Goal: Information Seeking & Learning: Learn about a topic

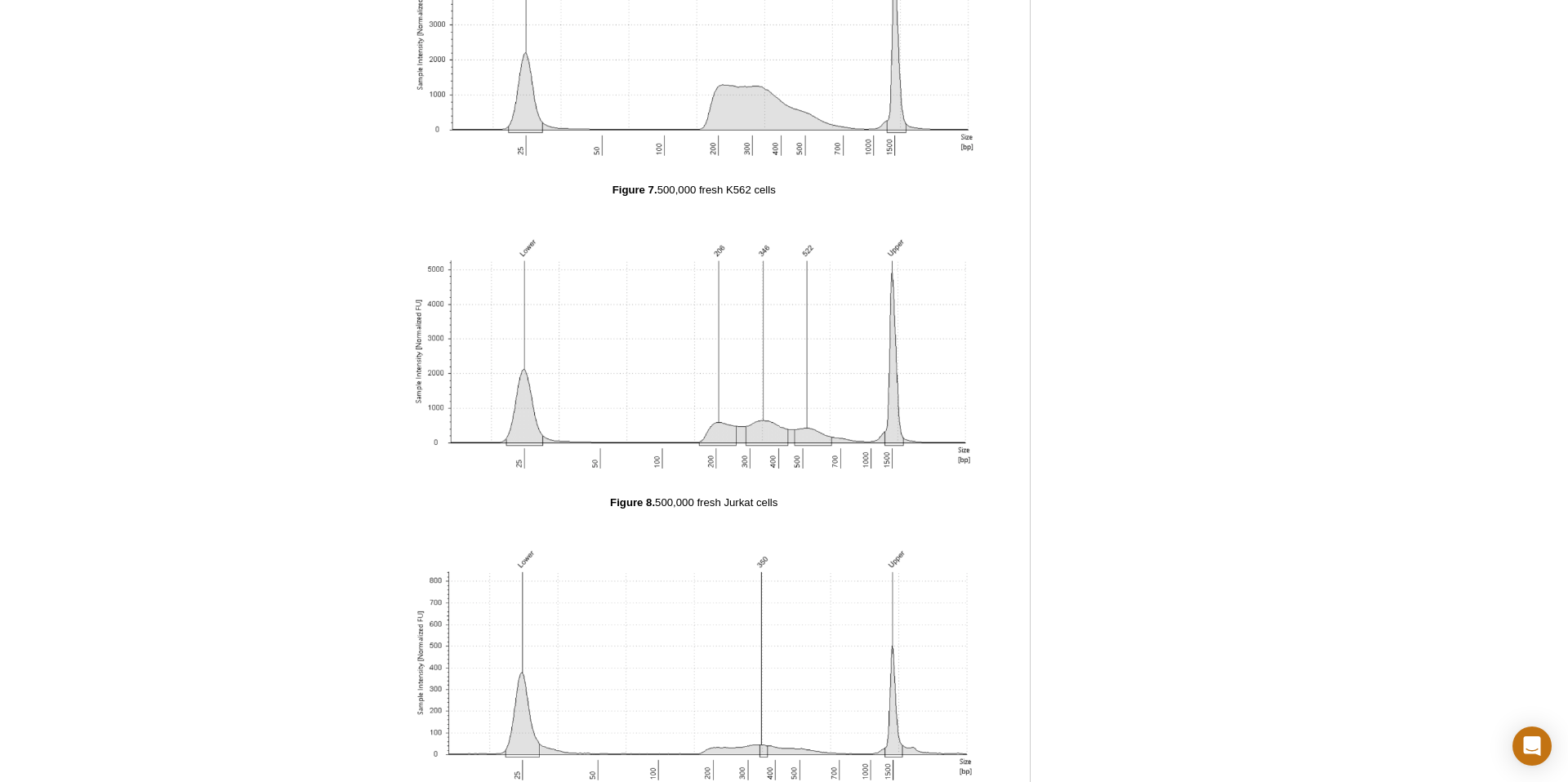
scroll to position [6689, 0]
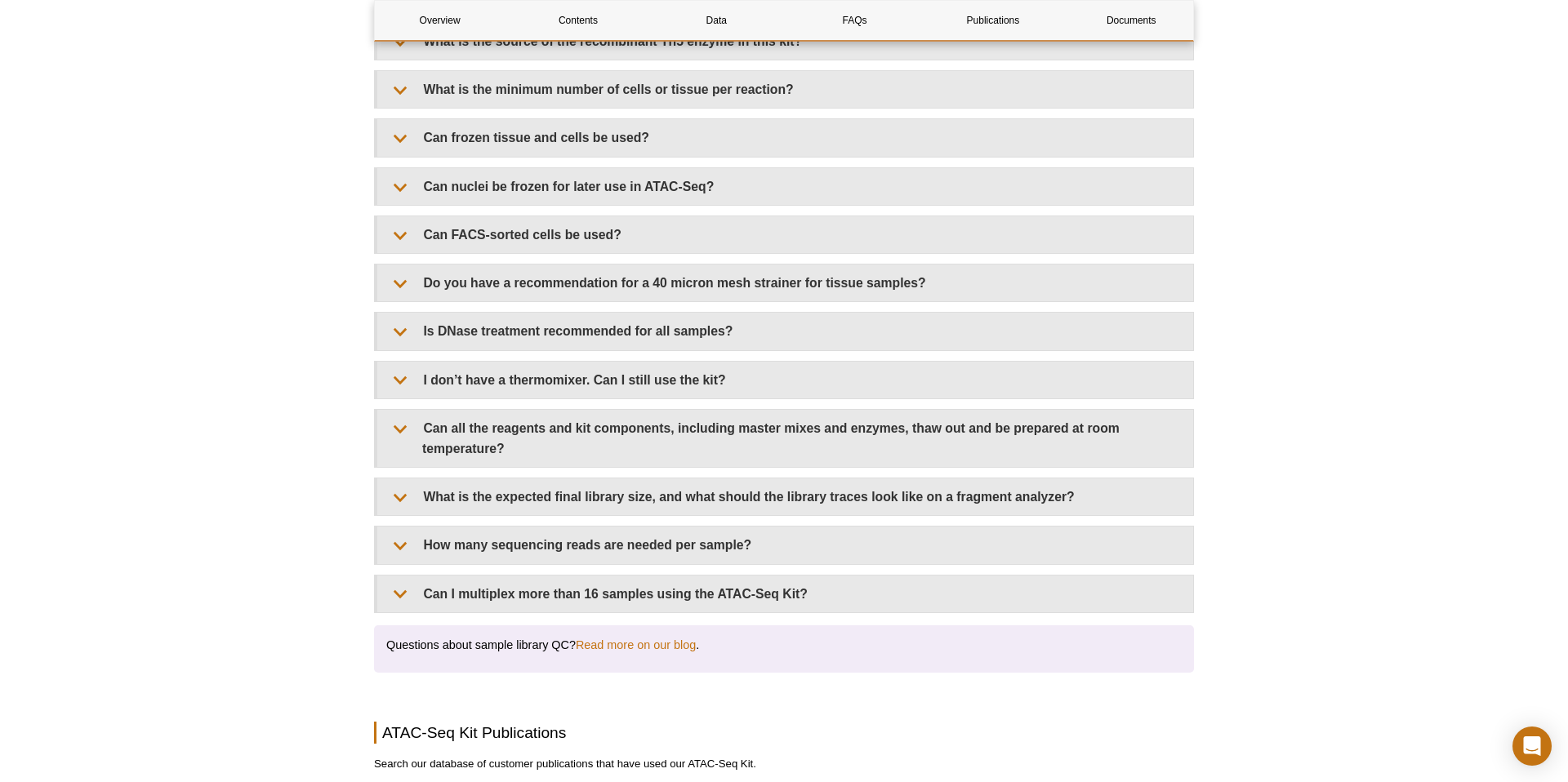
scroll to position [3073, 0]
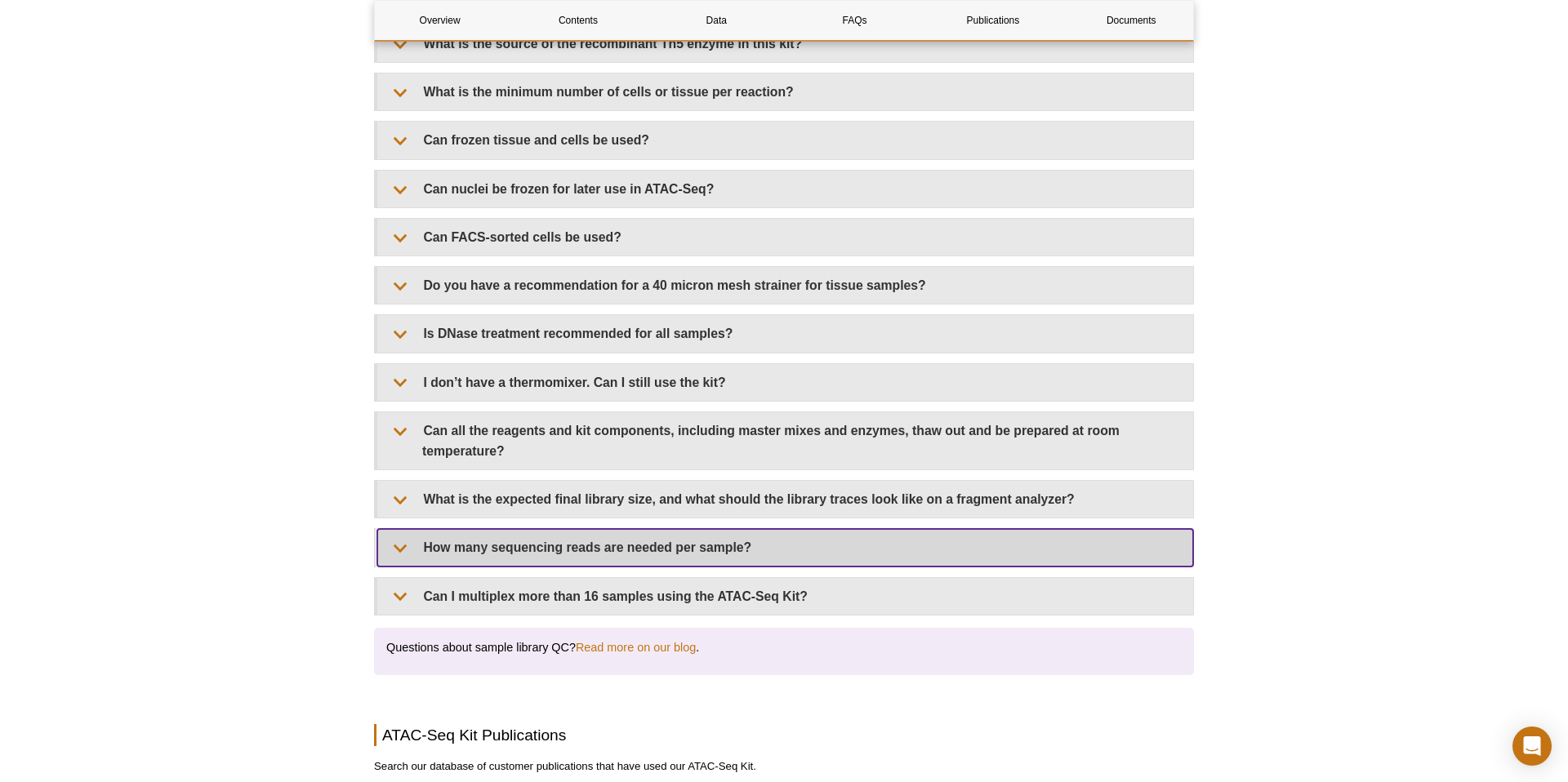
click at [544, 529] on summary "How many sequencing reads are needed per sample?" at bounding box center [785, 547] width 816 height 36
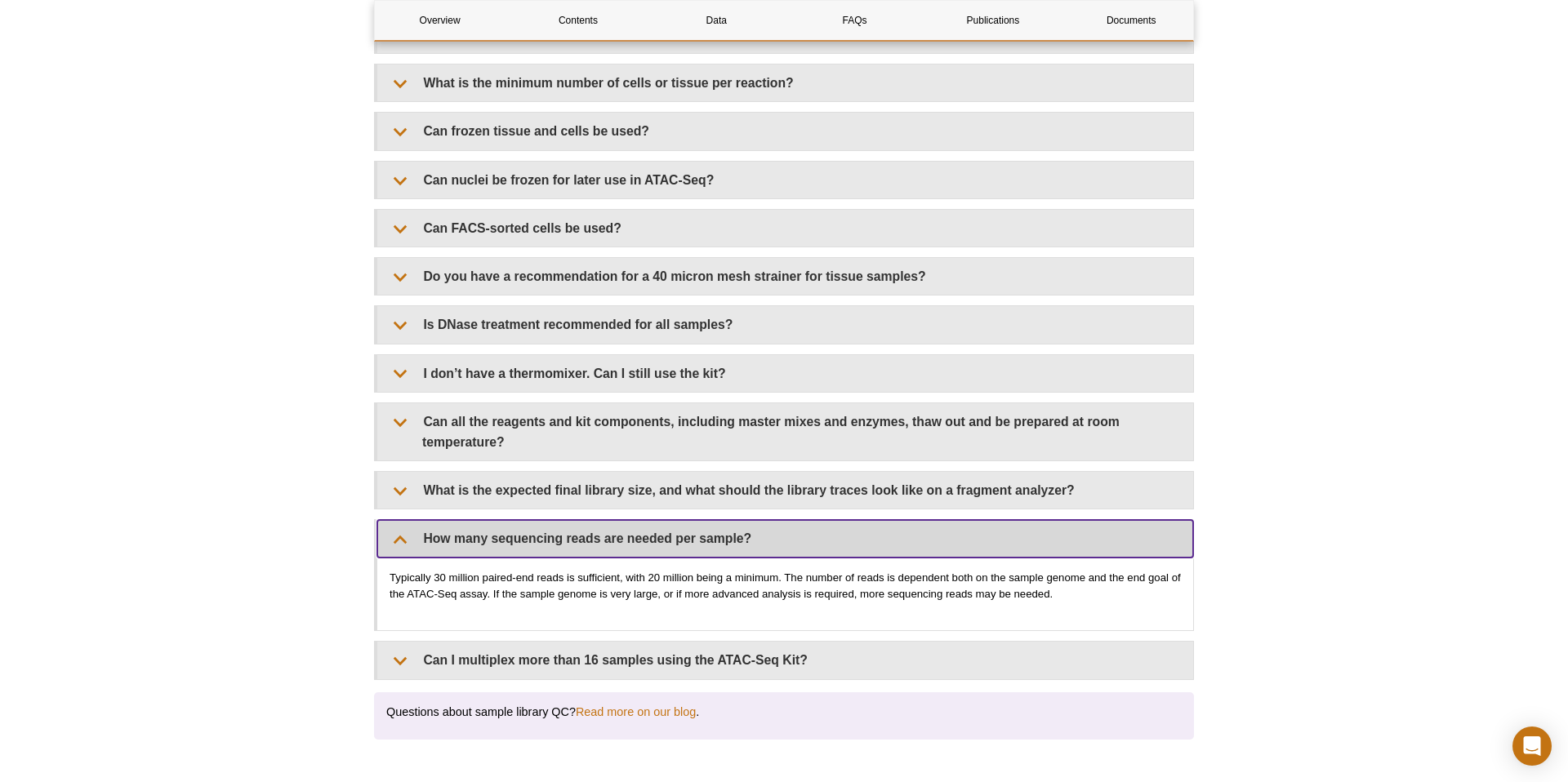
scroll to position [3049, 0]
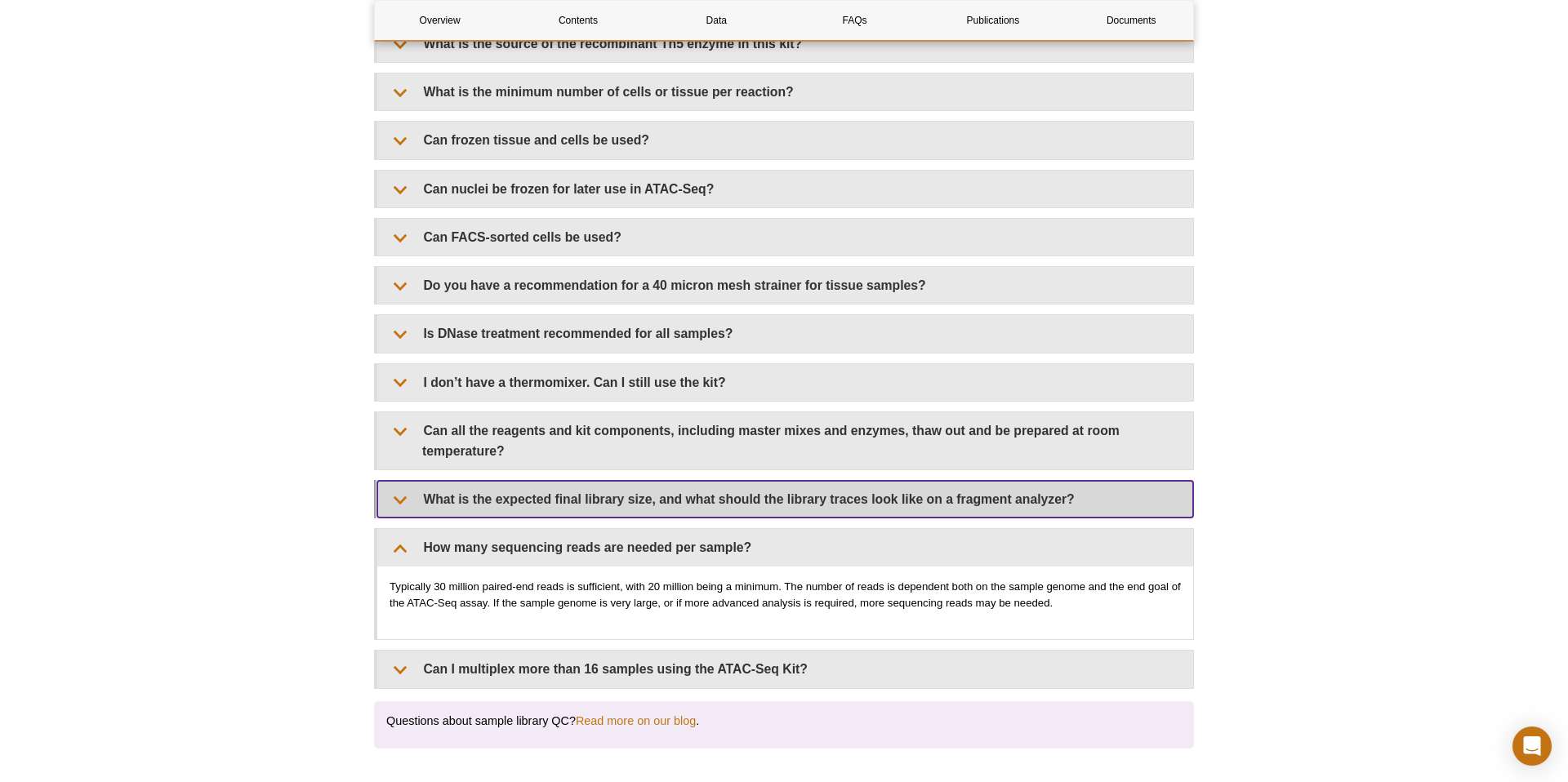
click at [540, 486] on summary "What is the expected final library size, and what should the library traces loo…" at bounding box center [785, 499] width 816 height 36
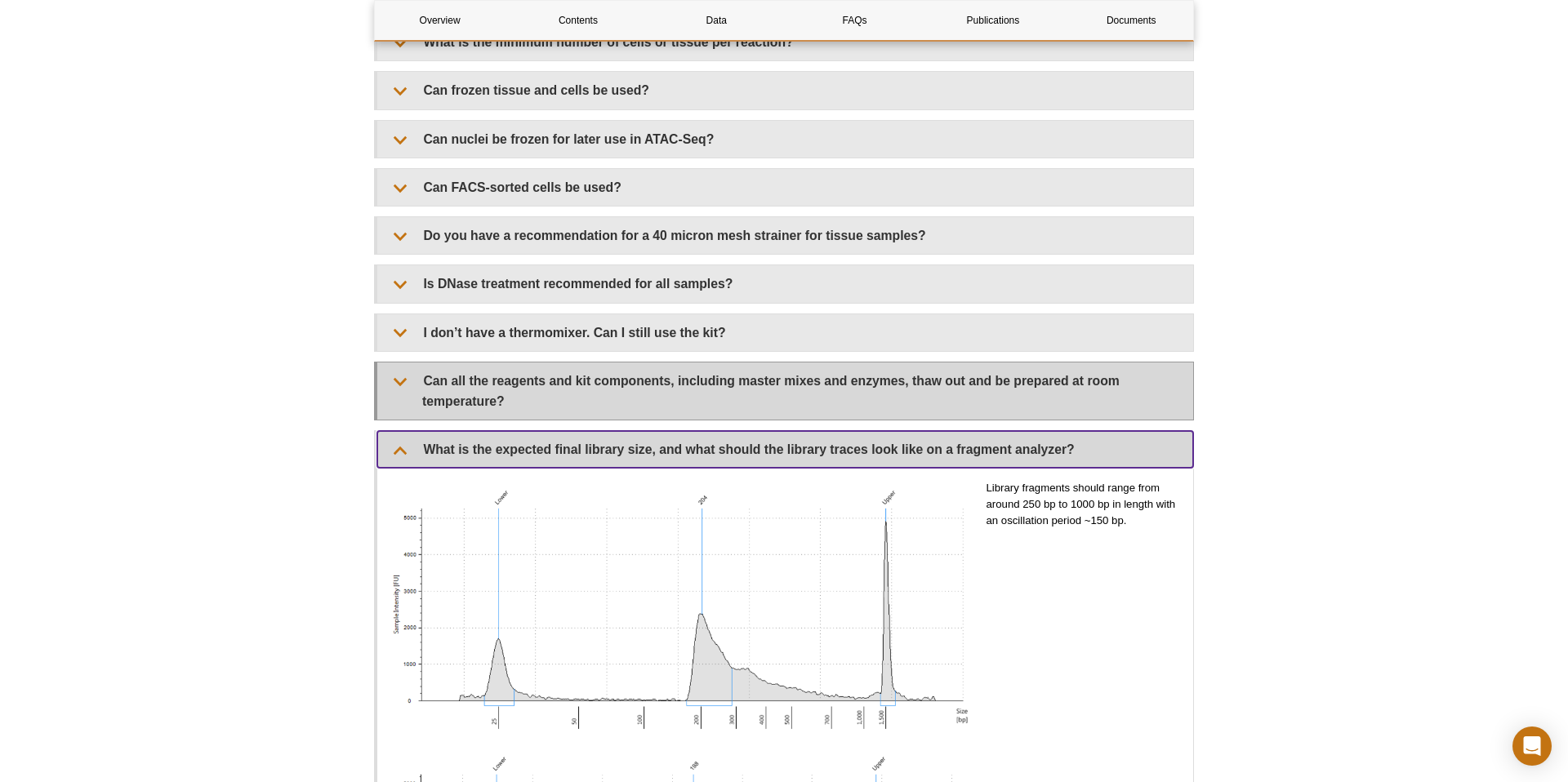
scroll to position [2948, 0]
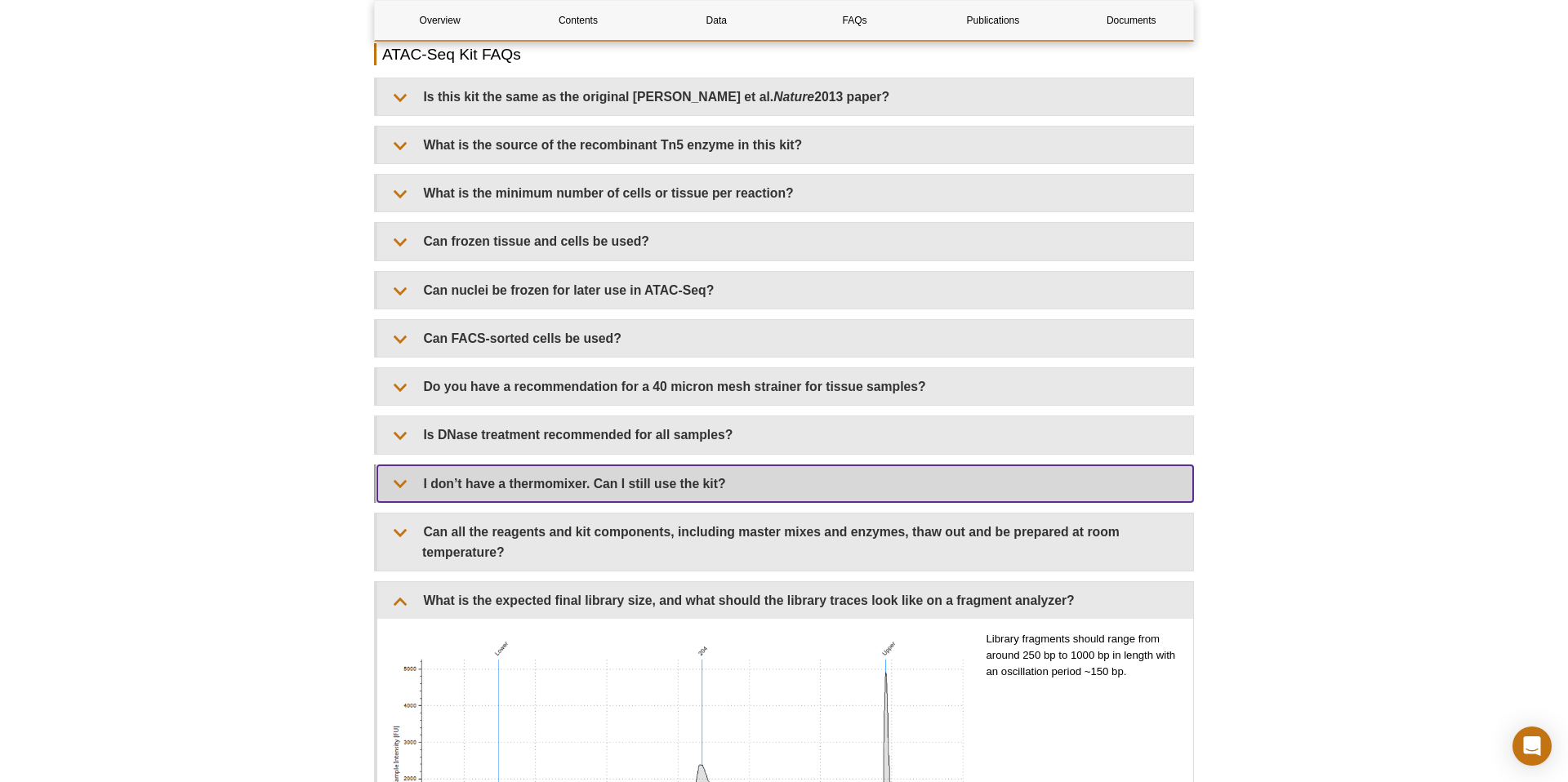
click at [533, 465] on summary "I don’t have a thermomixer. Can I still use the kit?" at bounding box center [785, 483] width 816 height 36
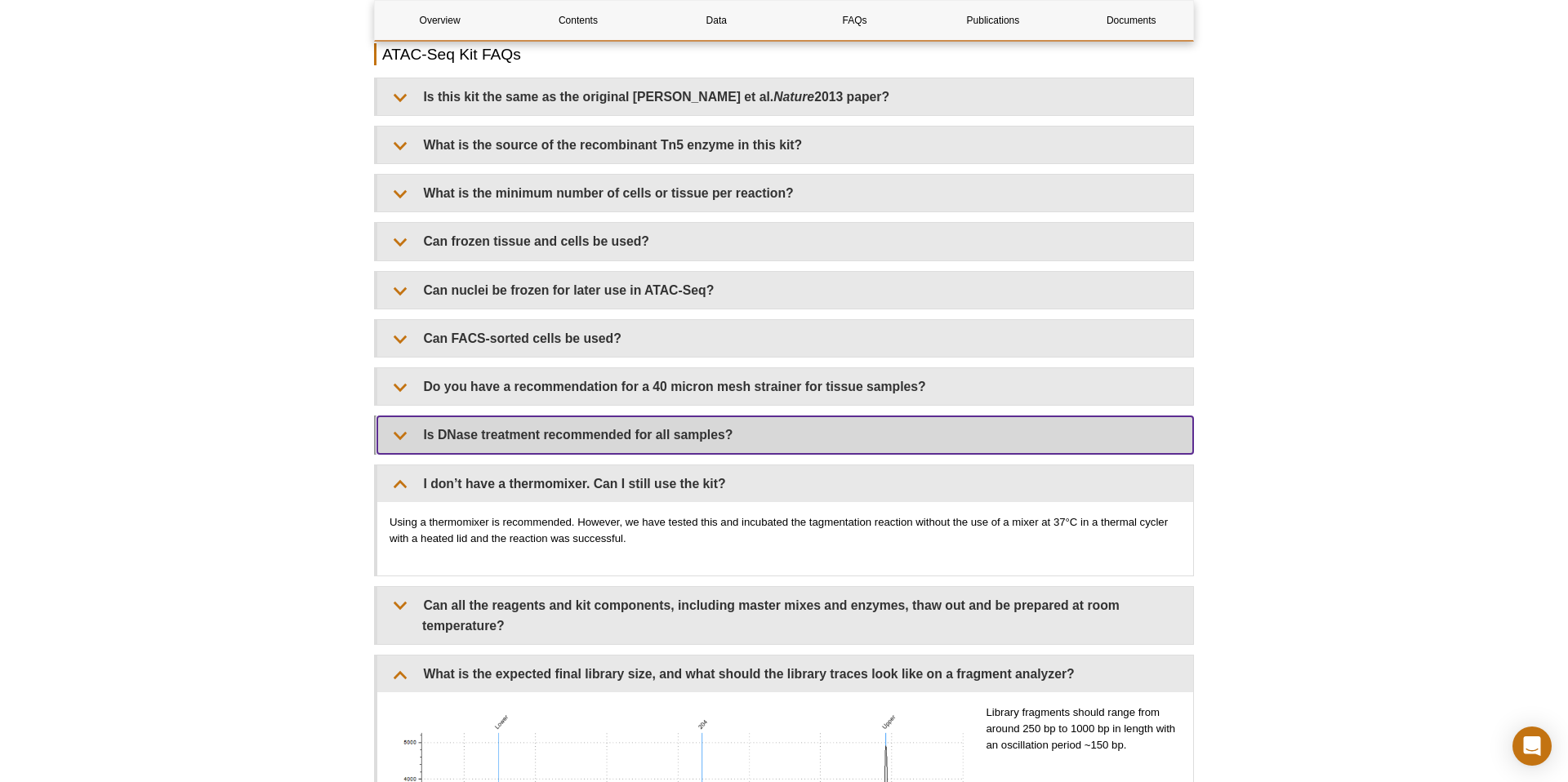
click at [536, 416] on summary "Is DNase treatment recommended for all samples?" at bounding box center [785, 434] width 816 height 36
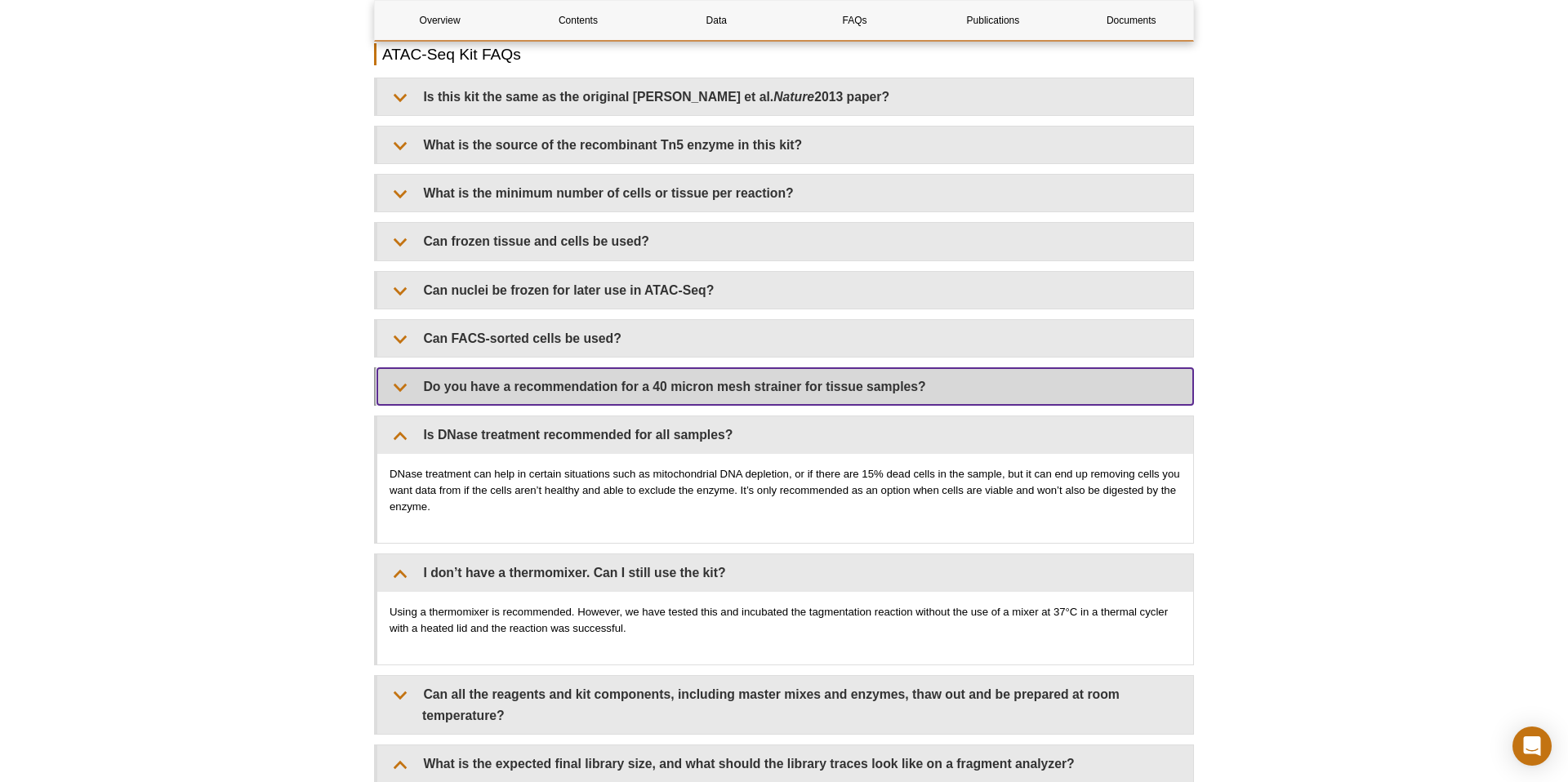
click at [539, 369] on summary "Do you have a recommendation for a 40 micron mesh strainer for tissue samples?" at bounding box center [785, 387] width 816 height 36
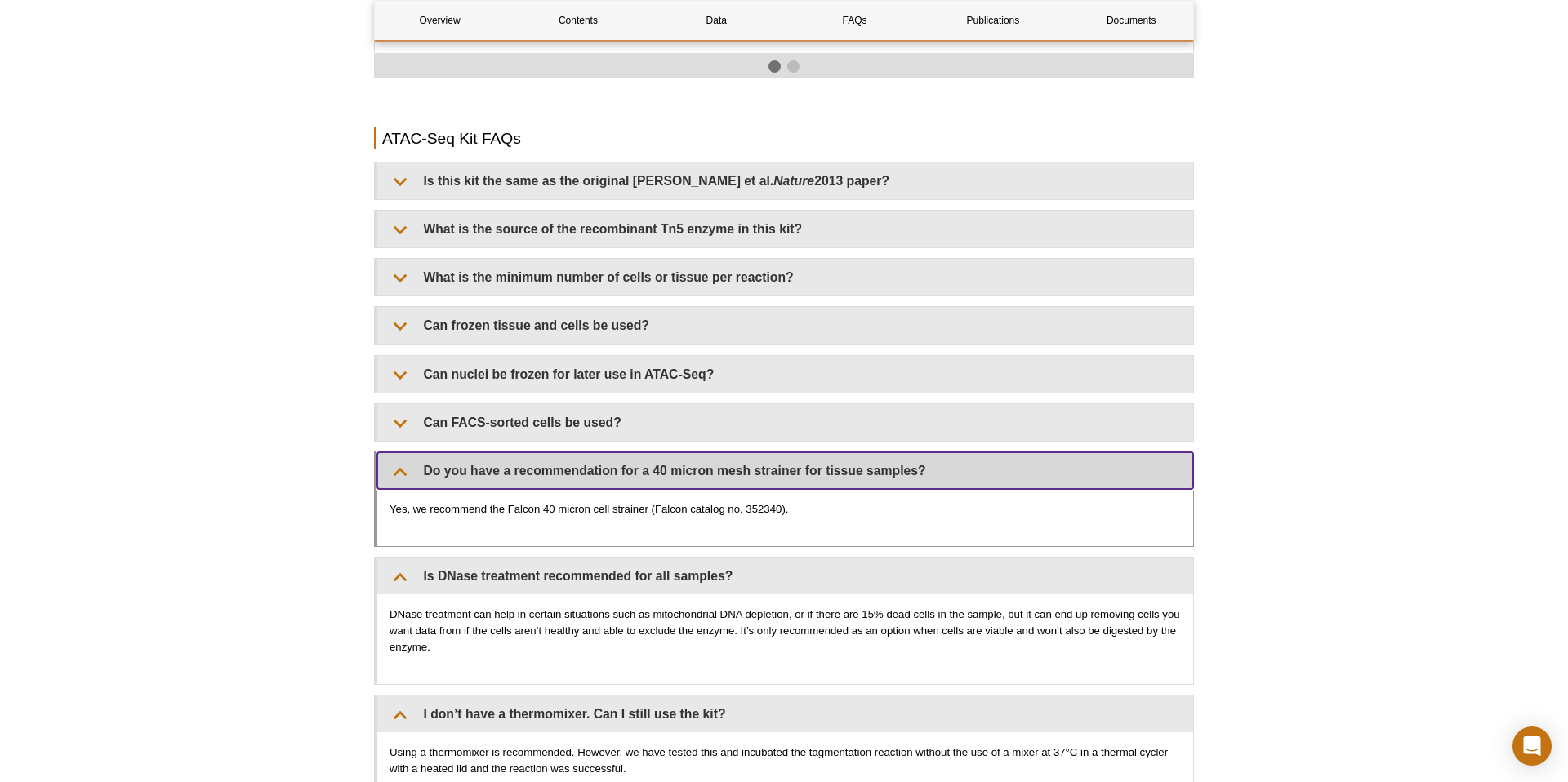
scroll to position [2862, 0]
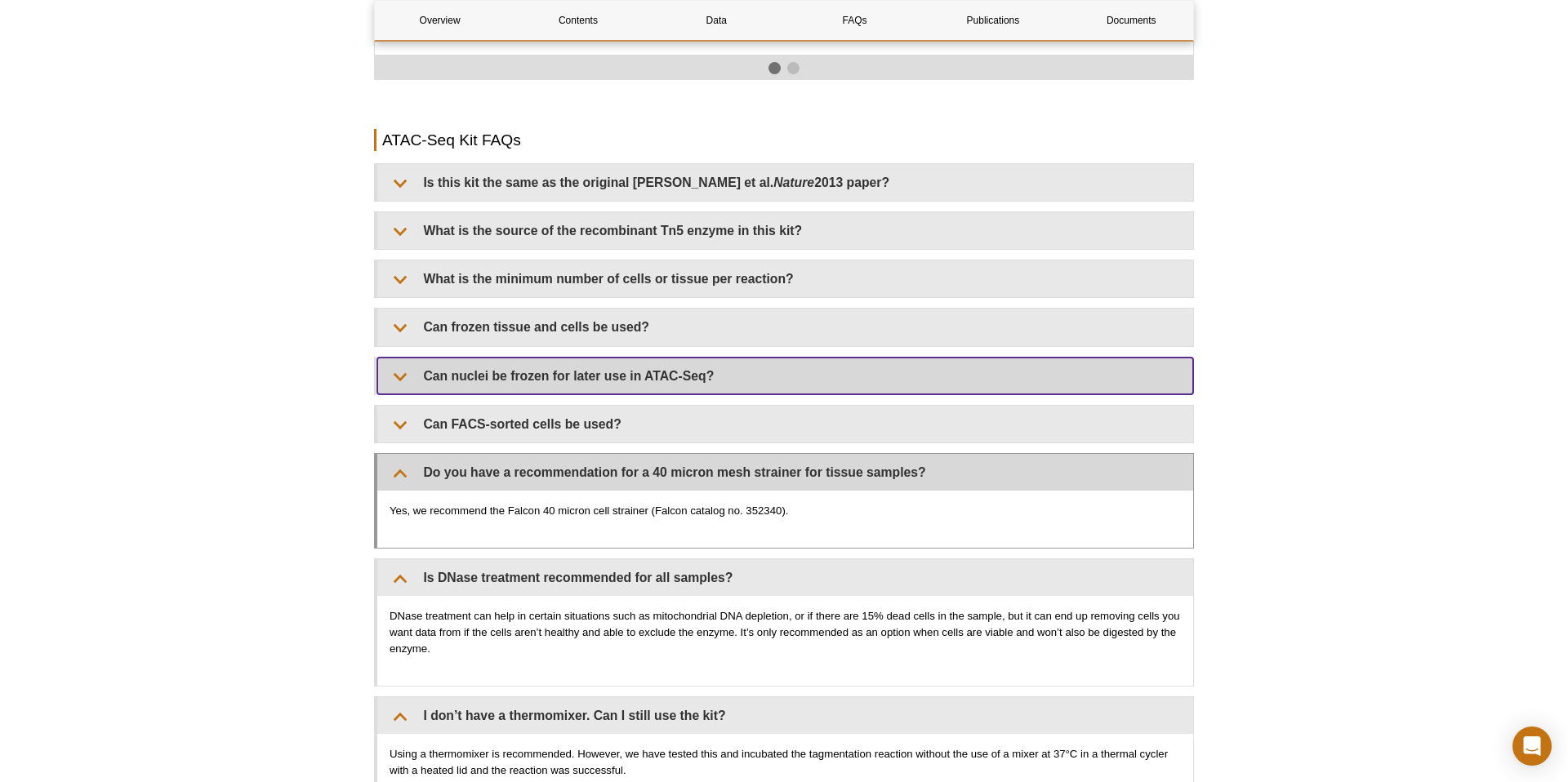
click at [539, 361] on summary "Can nuclei be frozen for later use in ATAC-Seq?" at bounding box center [785, 376] width 816 height 36
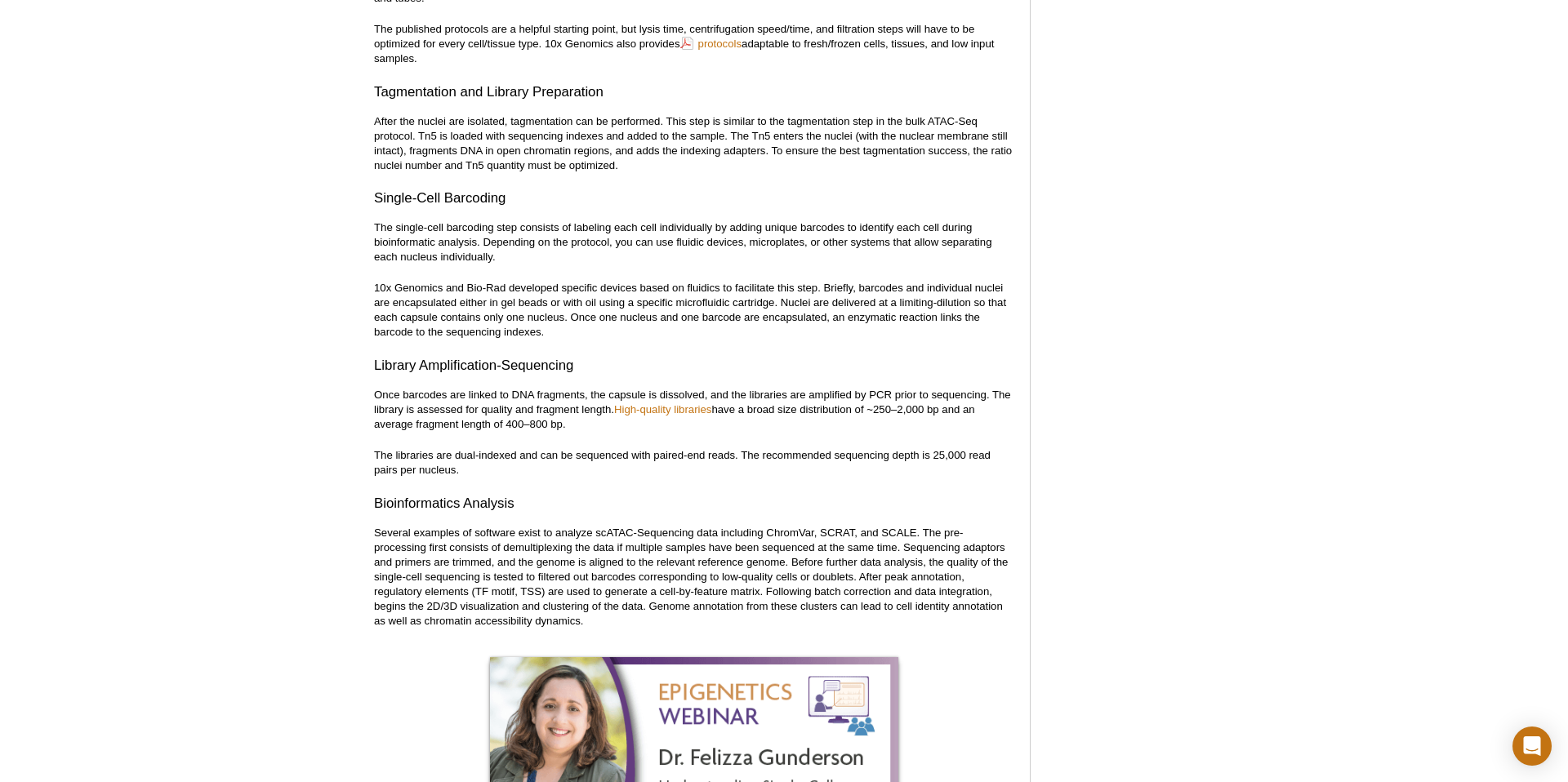
scroll to position [2547, 0]
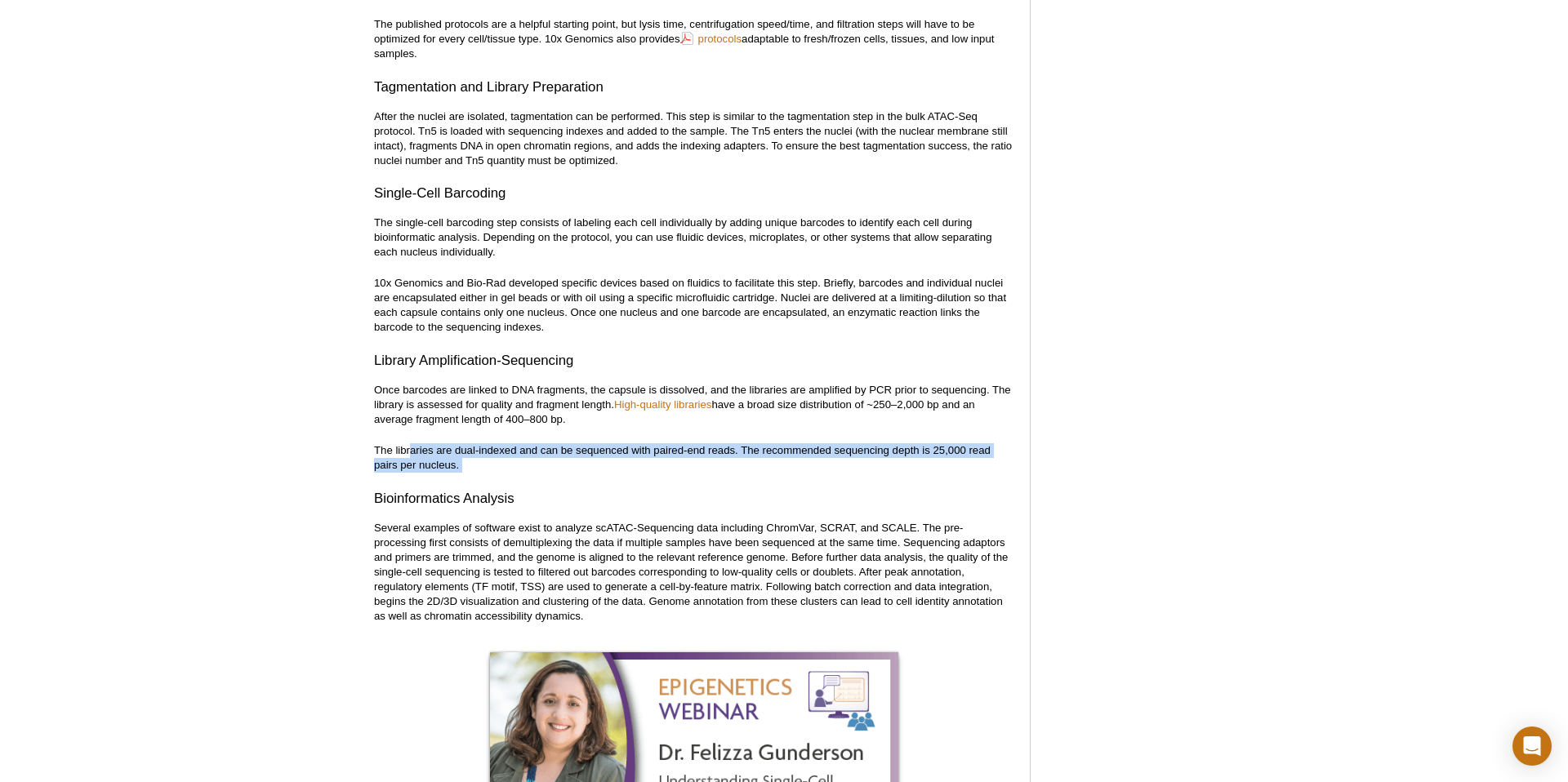
drag, startPoint x: 409, startPoint y: 433, endPoint x: 527, endPoint y: 459, distance: 120.8
click at [527, 459] on div "<< Back to MOTIFvations Blog Home Page Beginner’s Guide to Understanding Single…" at bounding box center [694, 318] width 640 height 5425
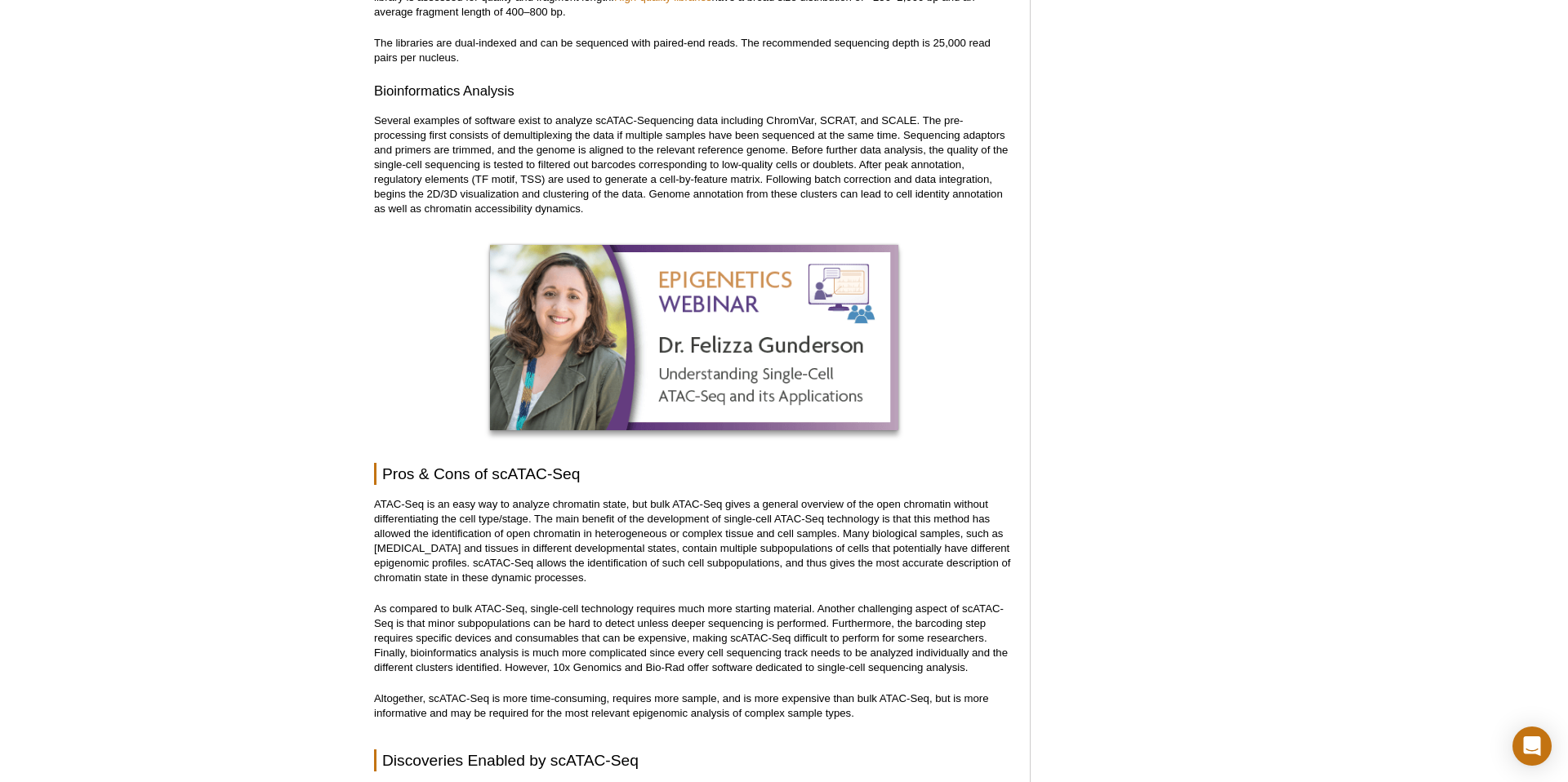
click at [611, 533] on p "ATAC-Seq is an easy way to analyze chromatin state, but bulk ATAC-Seq gives a g…" at bounding box center [694, 541] width 640 height 88
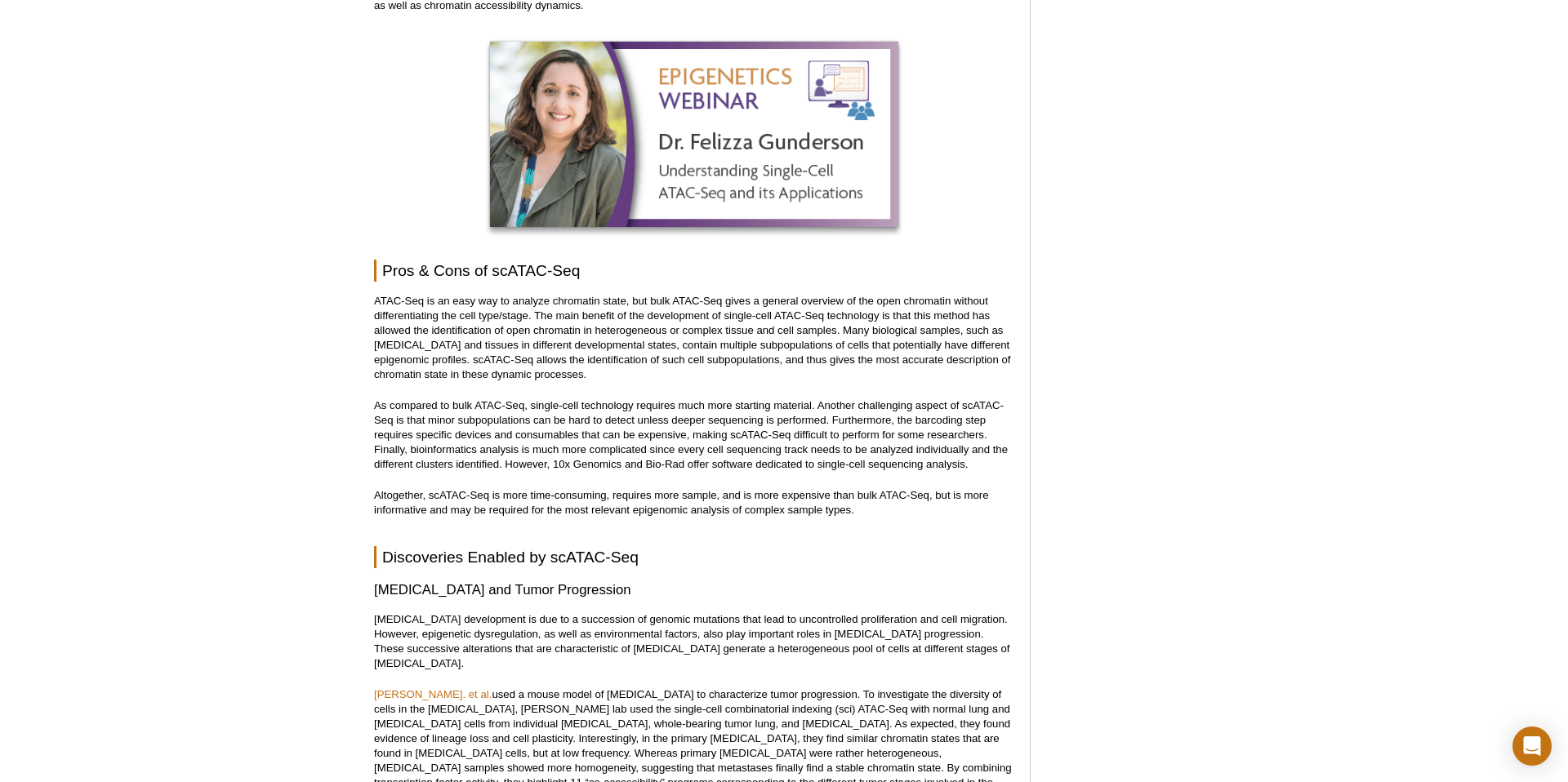
scroll to position [2546, 0]
